Goal: Task Accomplishment & Management: Complete application form

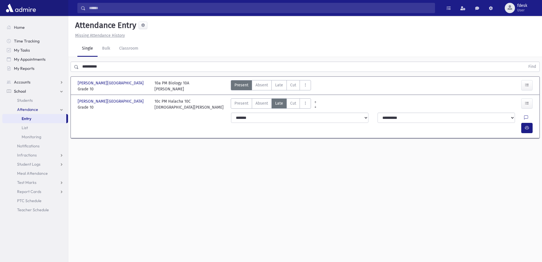
scroll to position [13, 0]
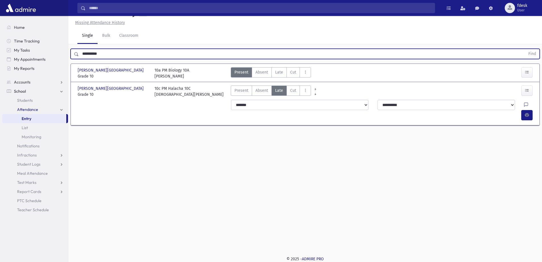
drag, startPoint x: 107, startPoint y: 55, endPoint x: 0, endPoint y: 89, distance: 112.7
click at [0, 89] on div "Search Results All Accounts" at bounding box center [271, 124] width 542 height 275
type input "****"
click at [525, 49] on button "Find" at bounding box center [532, 54] width 15 height 10
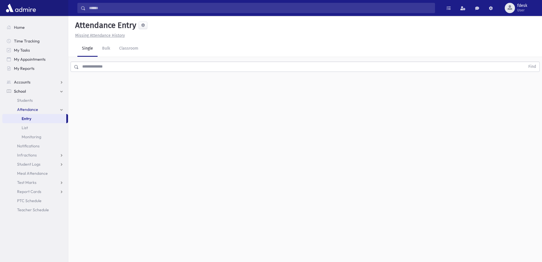
click at [120, 68] on input "text" at bounding box center [302, 67] width 447 height 10
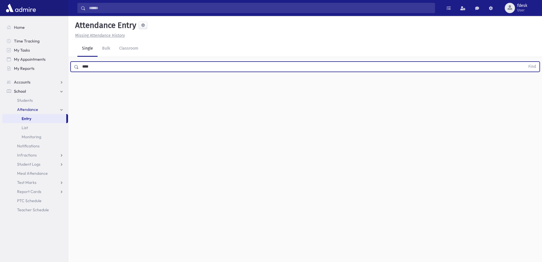
type input "****"
click at [525, 62] on button "Find" at bounding box center [532, 67] width 15 height 10
click at [278, 83] on span "Late" at bounding box center [279, 85] width 8 height 6
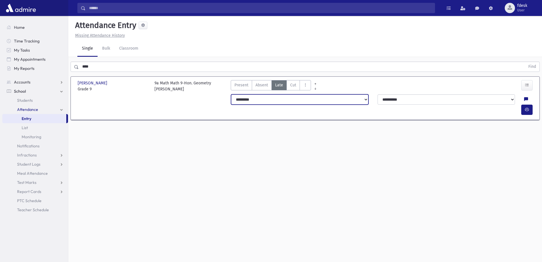
drag, startPoint x: 366, startPoint y: 98, endPoint x: 357, endPoint y: 103, distance: 10.2
click at [366, 98] on select "**********" at bounding box center [300, 99] width 138 height 10
select select
click at [231, 94] on select "**********" at bounding box center [300, 99] width 138 height 10
click at [529, 105] on button "button" at bounding box center [527, 110] width 11 height 10
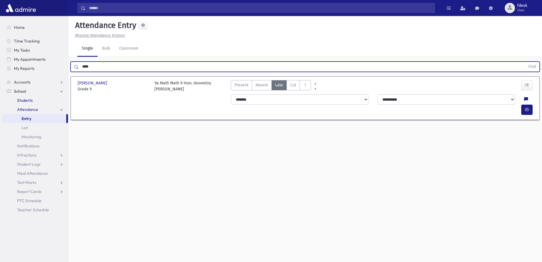
drag, startPoint x: 95, startPoint y: 66, endPoint x: 2, endPoint y: 99, distance: 98.1
click at [2, 99] on div "Search Results All Accounts" at bounding box center [271, 137] width 542 height 275
click at [525, 62] on button "Find" at bounding box center [532, 67] width 15 height 10
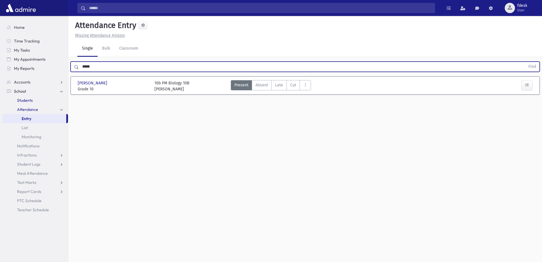
click at [525, 62] on button "Find" at bounding box center [532, 67] width 15 height 10
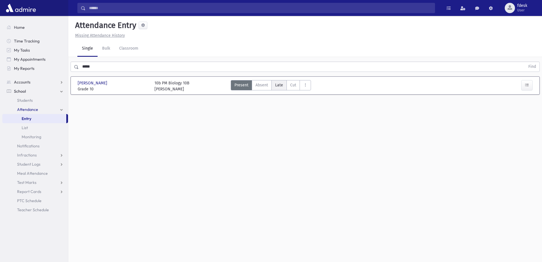
click at [278, 87] on span "Late" at bounding box center [279, 85] width 8 height 6
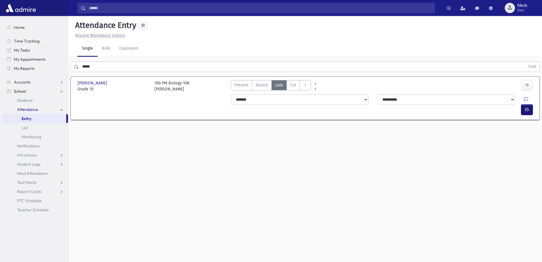
click at [528, 107] on icon "button" at bounding box center [527, 109] width 4 height 5
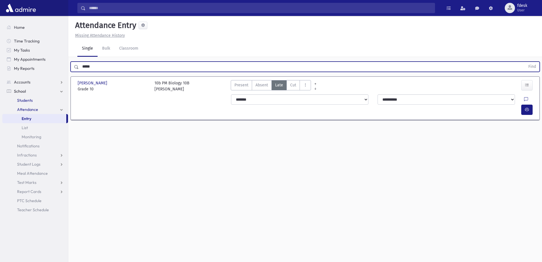
drag, startPoint x: 75, startPoint y: 73, endPoint x: 13, endPoint y: 91, distance: 64.8
click at [12, 93] on div "Search Results All Accounts" at bounding box center [271, 137] width 542 height 275
type input "*"
click at [525, 62] on button "Find" at bounding box center [532, 67] width 15 height 10
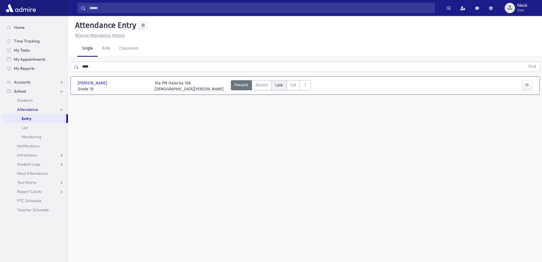
click at [281, 85] on span "Late" at bounding box center [279, 85] width 8 height 6
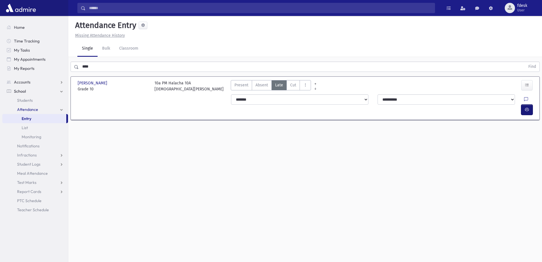
click at [530, 105] on button "button" at bounding box center [527, 110] width 11 height 10
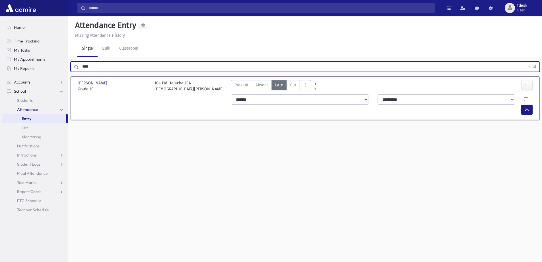
drag, startPoint x: 106, startPoint y: 68, endPoint x: 75, endPoint y: 68, distance: 31.3
click at [75, 68] on div "**** Find" at bounding box center [306, 67] width 470 height 10
type input "******"
click at [525, 62] on button "Find" at bounding box center [532, 67] width 15 height 10
click at [131, 68] on input "text" at bounding box center [302, 67] width 447 height 10
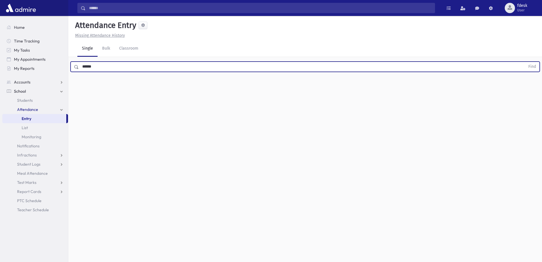
type input "******"
click at [525, 62] on button "Find" at bounding box center [532, 67] width 15 height 10
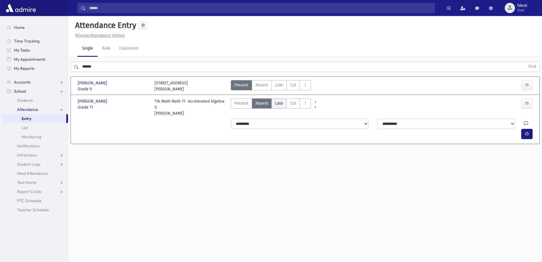
click at [276, 105] on span "Late" at bounding box center [279, 103] width 8 height 6
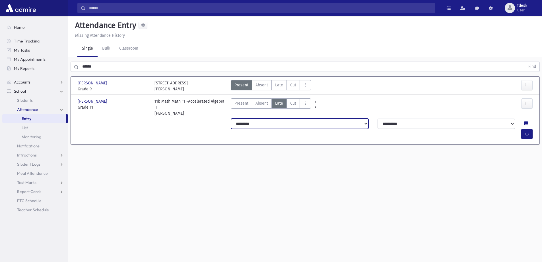
click at [365, 125] on select "**********" at bounding box center [300, 123] width 138 height 10
select select "*******"
click at [231, 118] on select "**********" at bounding box center [300, 123] width 138 height 10
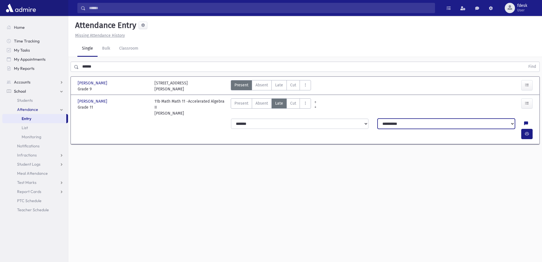
click at [501, 122] on select "**********" at bounding box center [447, 123] width 138 height 10
select select "*********"
click at [378, 118] on select "**********" at bounding box center [447, 123] width 138 height 10
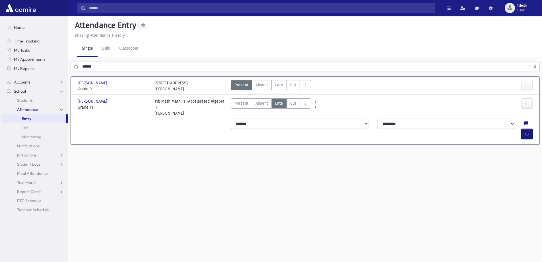
click at [526, 129] on button "button" at bounding box center [527, 134] width 11 height 10
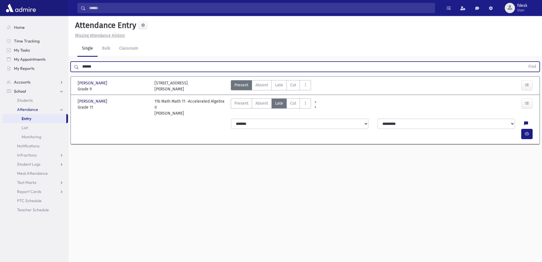
click at [127, 68] on input "******" at bounding box center [302, 67] width 447 height 10
drag, startPoint x: 107, startPoint y: 67, endPoint x: 53, endPoint y: 63, distance: 54.6
click at [52, 64] on div "Search Results All Accounts" at bounding box center [271, 137] width 542 height 275
click at [525, 62] on button "Find" at bounding box center [532, 67] width 15 height 10
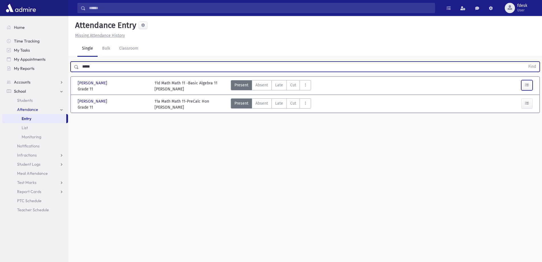
click at [525, 86] on button "button" at bounding box center [527, 85] width 11 height 10
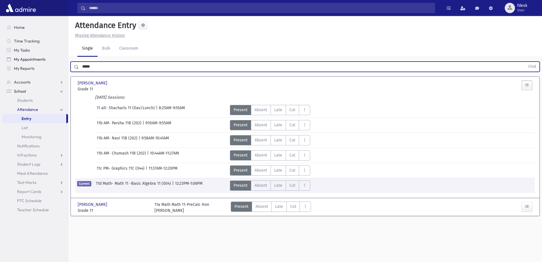
drag, startPoint x: 116, startPoint y: 67, endPoint x: 57, endPoint y: 63, distance: 60.0
click at [57, 63] on div "Search Results All Accounts" at bounding box center [271, 137] width 542 height 275
click at [525, 62] on button "Find" at bounding box center [532, 67] width 15 height 10
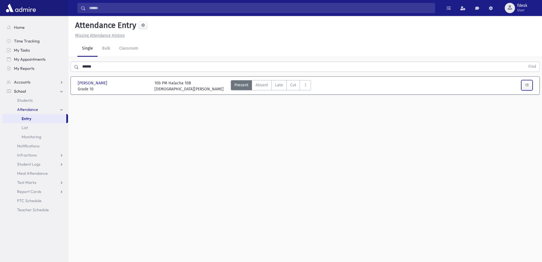
click at [530, 85] on button "button" at bounding box center [527, 85] width 11 height 10
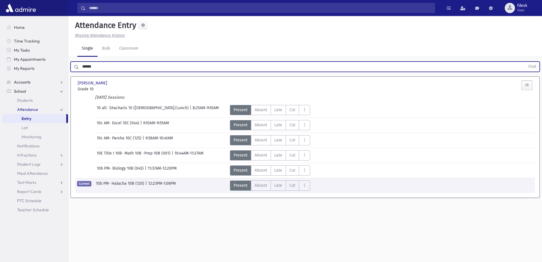
drag, startPoint x: 207, startPoint y: 64, endPoint x: 30, endPoint y: 78, distance: 177.1
click at [31, 78] on div "Search Results All Accounts" at bounding box center [271, 137] width 542 height 275
click at [525, 62] on button "Find" at bounding box center [532, 67] width 15 height 10
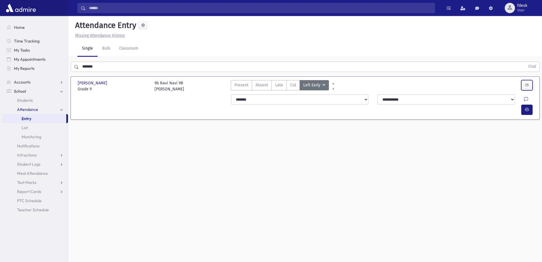
click at [531, 84] on button "button" at bounding box center [527, 85] width 11 height 10
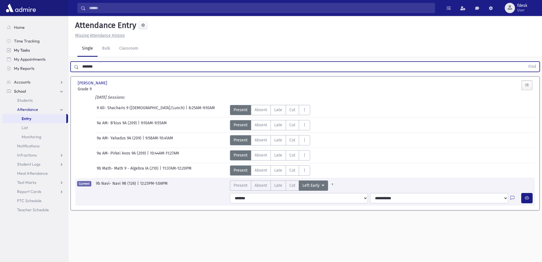
drag, startPoint x: 173, startPoint y: 69, endPoint x: 38, endPoint y: 48, distance: 136.5
click at [36, 49] on div "Search Results All Accounts" at bounding box center [271, 137] width 542 height 275
click at [525, 62] on button "Find" at bounding box center [532, 67] width 15 height 10
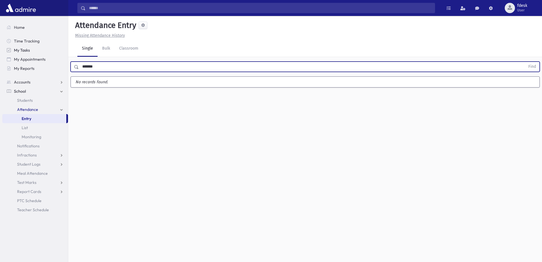
click at [525, 62] on button "Find" at bounding box center [532, 67] width 15 height 10
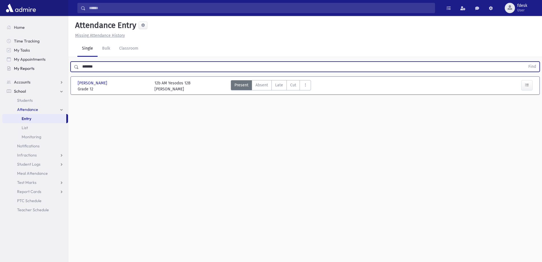
drag, startPoint x: 103, startPoint y: 67, endPoint x: 55, endPoint y: 65, distance: 47.3
click at [55, 68] on div "Search Results All Accounts" at bounding box center [271, 137] width 542 height 275
click at [525, 62] on button "Find" at bounding box center [532, 67] width 15 height 10
click at [530, 85] on button "button" at bounding box center [527, 85] width 11 height 10
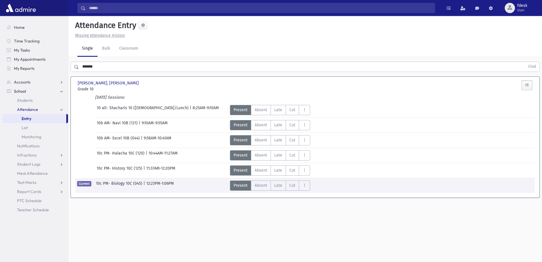
drag, startPoint x: 316, startPoint y: 245, endPoint x: 318, endPoint y: 240, distance: 5.0
click at [317, 243] on div "Attendance Entry Missing Attendance History Single Bulk Classroom ******* Find …" at bounding box center [305, 139] width 474 height 246
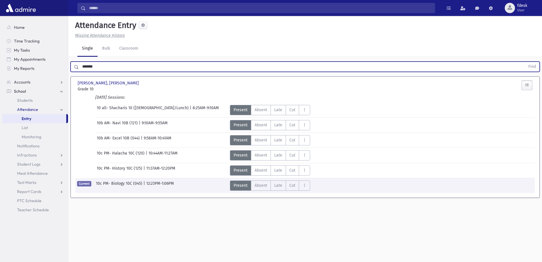
drag, startPoint x: 99, startPoint y: 67, endPoint x: 53, endPoint y: 73, distance: 46.4
click at [53, 73] on div "Search Results All Accounts" at bounding box center [271, 137] width 542 height 275
click at [525, 62] on button "Find" at bounding box center [532, 67] width 15 height 10
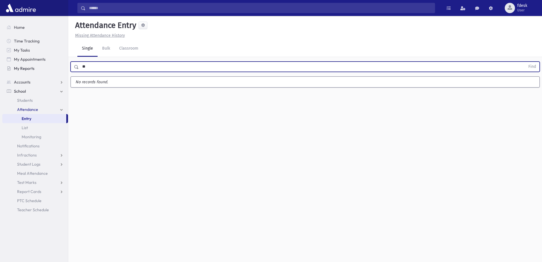
type input "*"
click at [525, 62] on button "Find" at bounding box center [532, 67] width 15 height 10
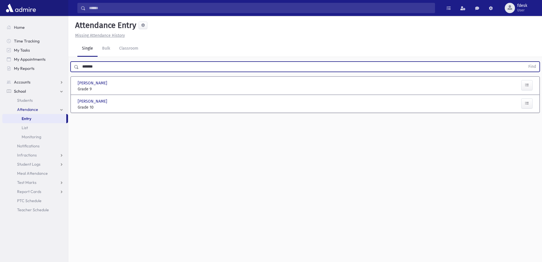
click at [116, 103] on div "Meystel, Nechama Meystel, Nechama" at bounding box center [113, 101] width 71 height 6
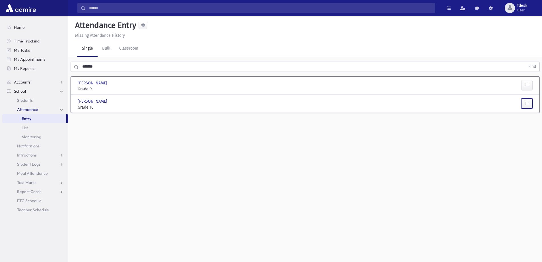
click at [529, 102] on icon "button" at bounding box center [527, 103] width 4 height 5
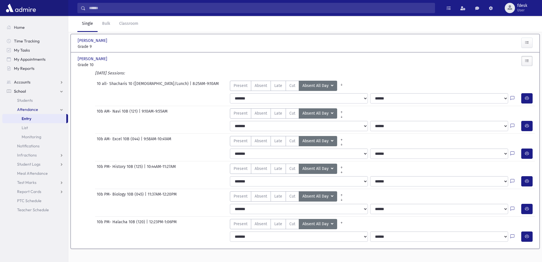
scroll to position [50, 0]
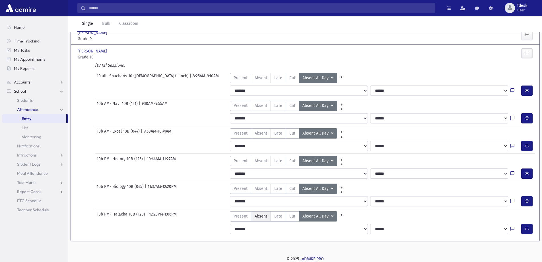
click at [263, 217] on span "Absent" at bounding box center [261, 216] width 13 height 6
click at [315, 216] on link "AttTypes" at bounding box center [314, 218] width 9 height 5
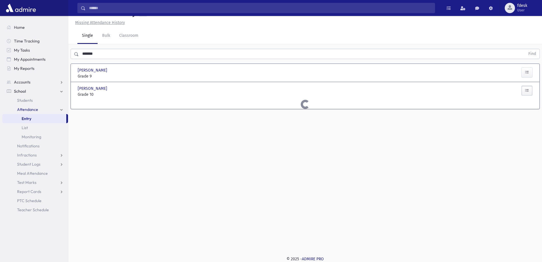
click at [305, 216] on div "Attendance Entry Missing Attendance History Single Bulk Classroom ******* Find …" at bounding box center [305, 126] width 474 height 246
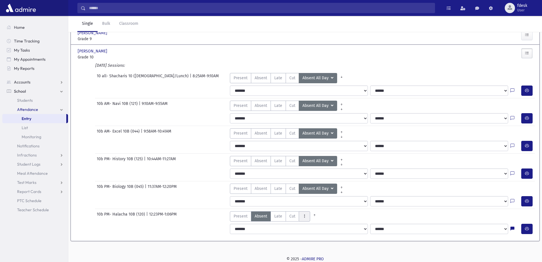
click at [303, 216] on icon "AttTypes" at bounding box center [305, 216] width 4 height 5
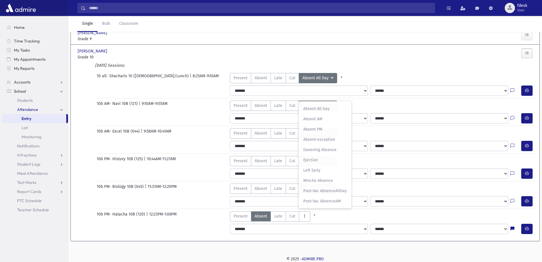
click at [320, 110] on span "Absent All Day" at bounding box center [326, 109] width 44 height 6
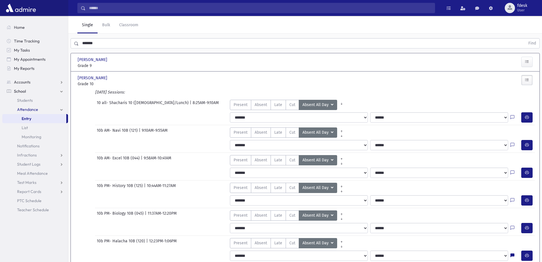
scroll to position [0, 0]
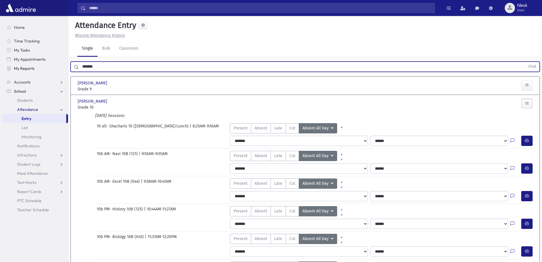
drag, startPoint x: 103, startPoint y: 64, endPoint x: 50, endPoint y: 72, distance: 53.5
click at [50, 73] on div "Search Results All Accounts" at bounding box center [271, 156] width 542 height 312
click at [525, 62] on button "Find" at bounding box center [532, 67] width 15 height 10
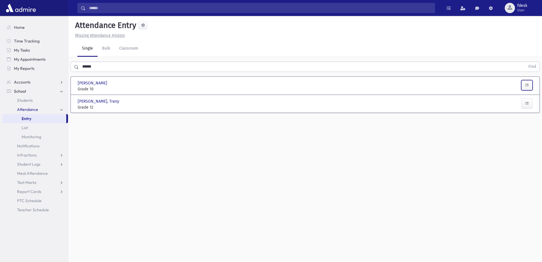
click at [527, 83] on icon "button" at bounding box center [527, 85] width 4 height 5
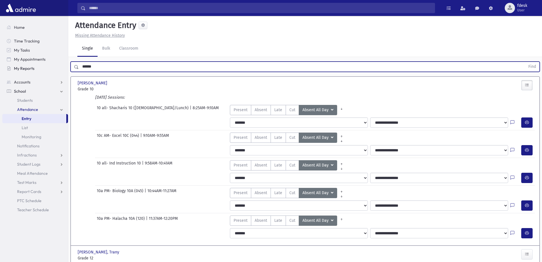
drag, startPoint x: 114, startPoint y: 68, endPoint x: 61, endPoint y: 67, distance: 53.5
click at [61, 68] on div "Search Results All Accounts" at bounding box center [271, 142] width 542 height 284
click at [525, 62] on button "Find" at bounding box center [532, 67] width 15 height 10
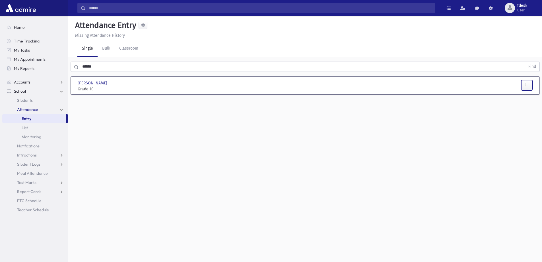
click at [527, 85] on icon "button" at bounding box center [527, 85] width 4 height 5
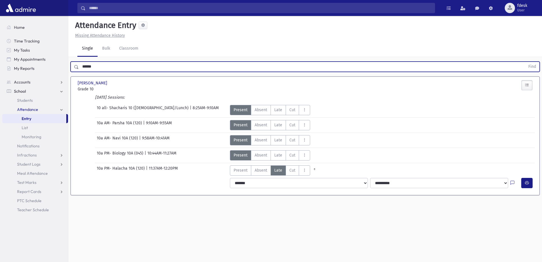
drag, startPoint x: 92, startPoint y: 63, endPoint x: 70, endPoint y: 65, distance: 22.3
click at [70, 65] on div "****** Find" at bounding box center [305, 65] width 474 height 17
click at [525, 62] on button "Find" at bounding box center [532, 67] width 15 height 10
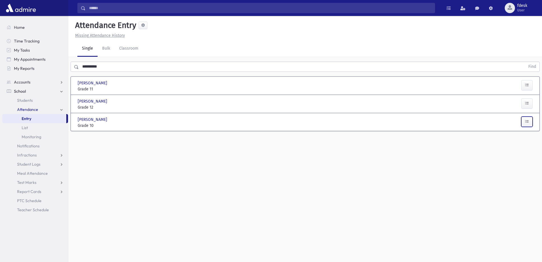
click at [530, 120] on button "button" at bounding box center [527, 121] width 11 height 10
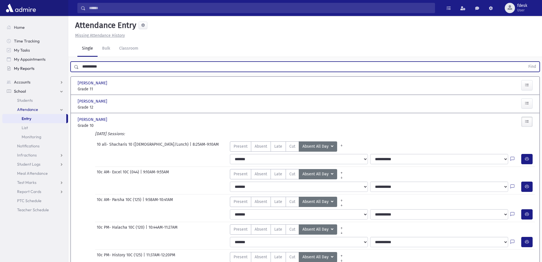
drag, startPoint x: 112, startPoint y: 66, endPoint x: 30, endPoint y: 70, distance: 82.1
click at [30, 70] on div "Search Results All Accounts" at bounding box center [271, 165] width 542 height 330
type input "****"
click at [525, 62] on button "Find" at bounding box center [532, 67] width 15 height 10
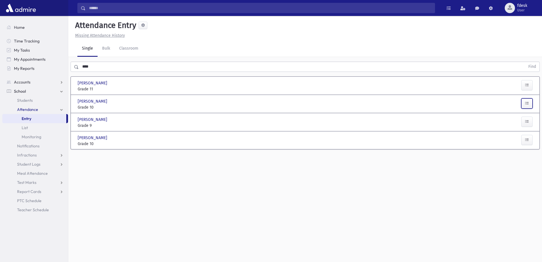
click at [527, 101] on button "button" at bounding box center [527, 103] width 11 height 10
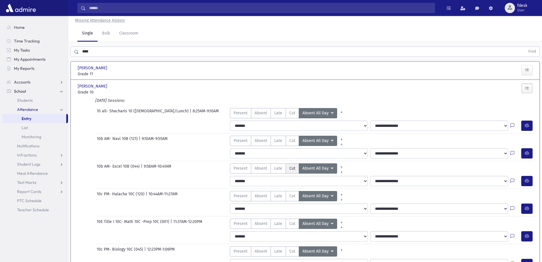
scroll to position [28, 0]
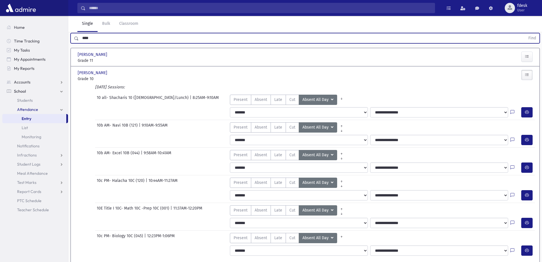
drag, startPoint x: 79, startPoint y: 38, endPoint x: 75, endPoint y: 38, distance: 3.5
click at [75, 38] on div "**** Find" at bounding box center [306, 38] width 470 height 10
